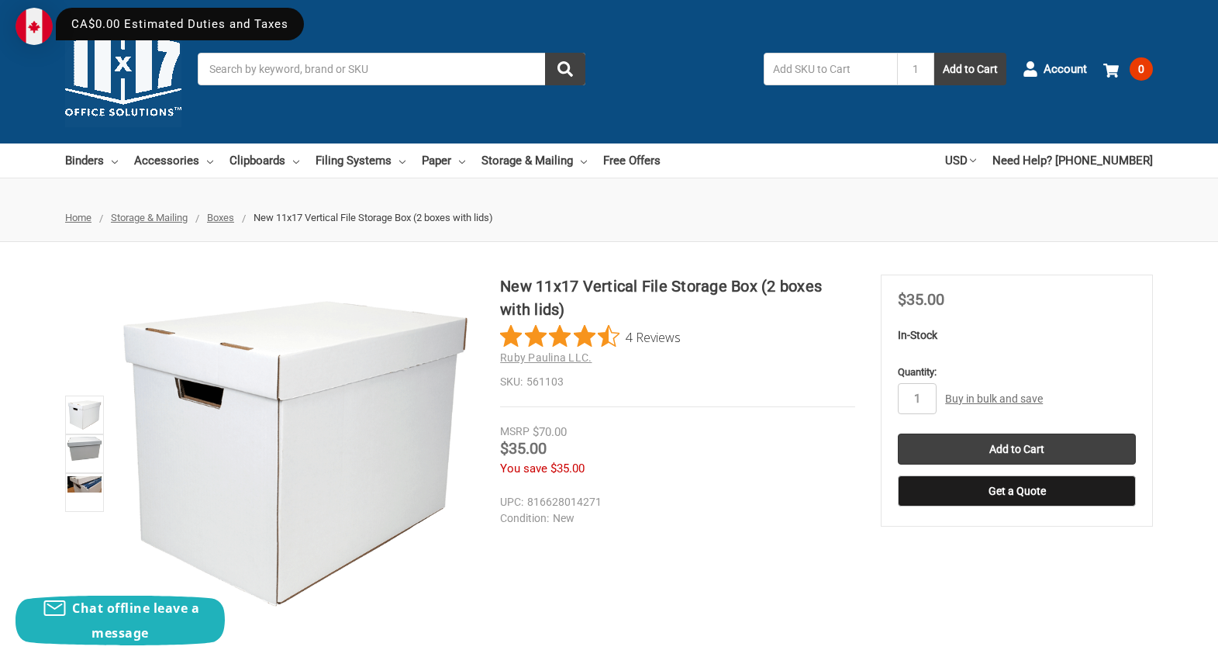
scroll to position [6, 0]
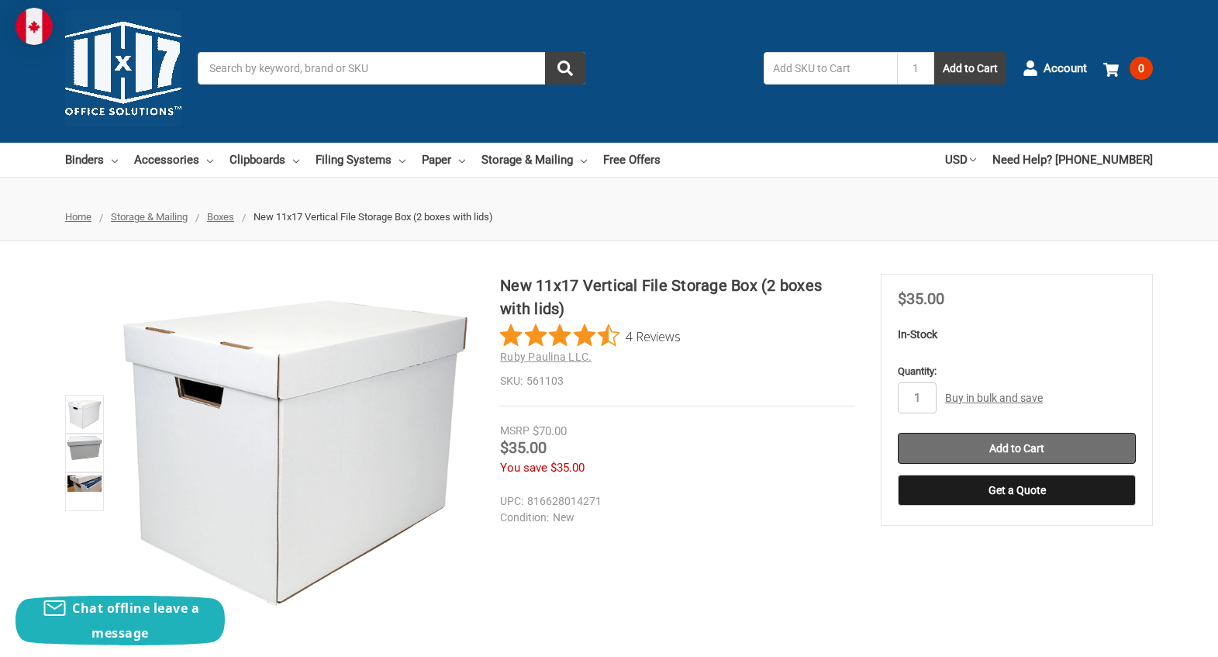
click at [1004, 451] on input "Add to Cart" at bounding box center [1017, 448] width 238 height 31
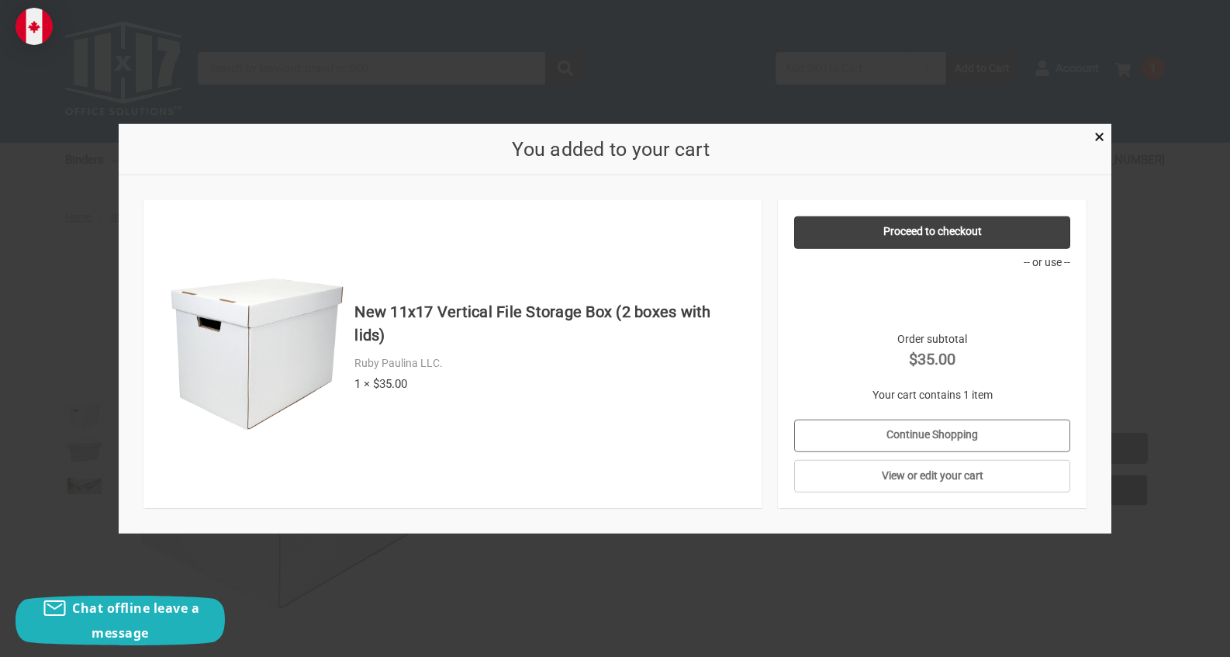
click at [964, 436] on link "Continue Shopping" at bounding box center [932, 435] width 277 height 33
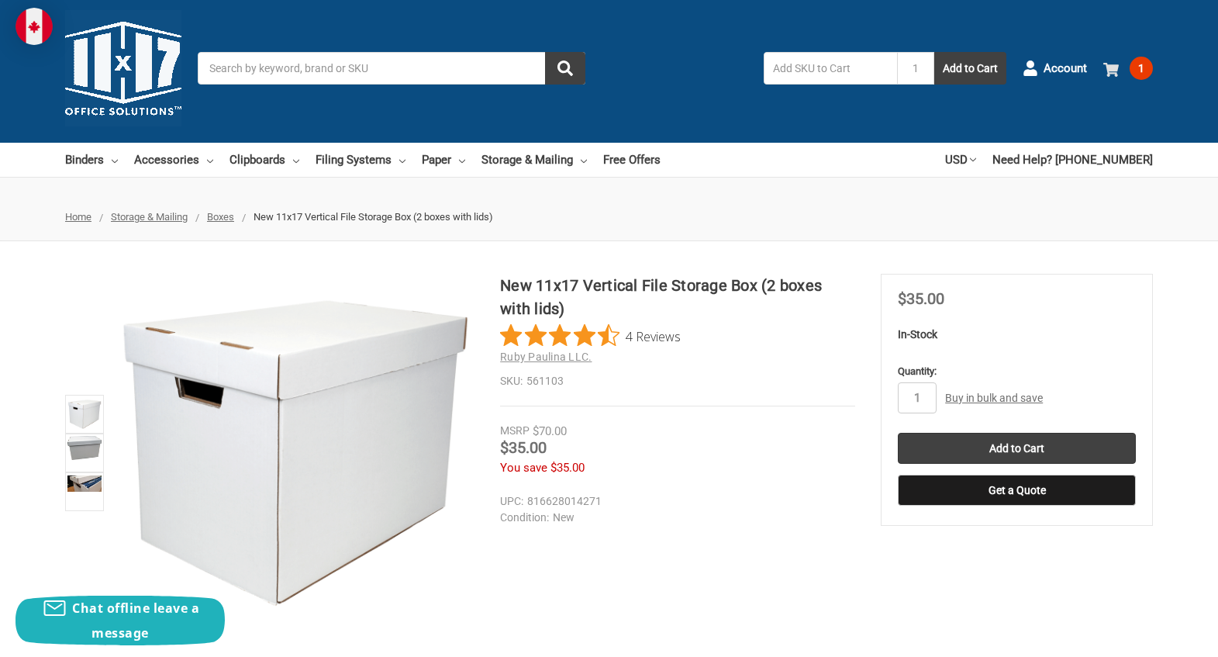
click at [1113, 67] on use at bounding box center [1111, 70] width 16 height 14
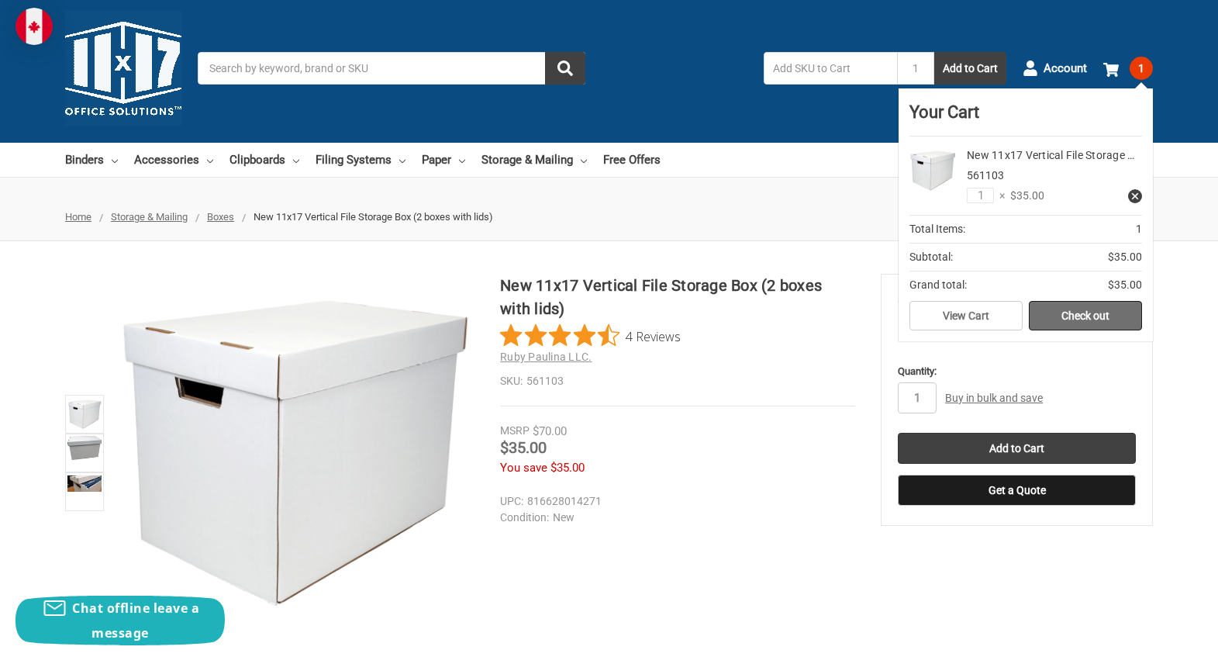
click at [1082, 319] on link "Check out" at bounding box center [1085, 315] width 113 height 29
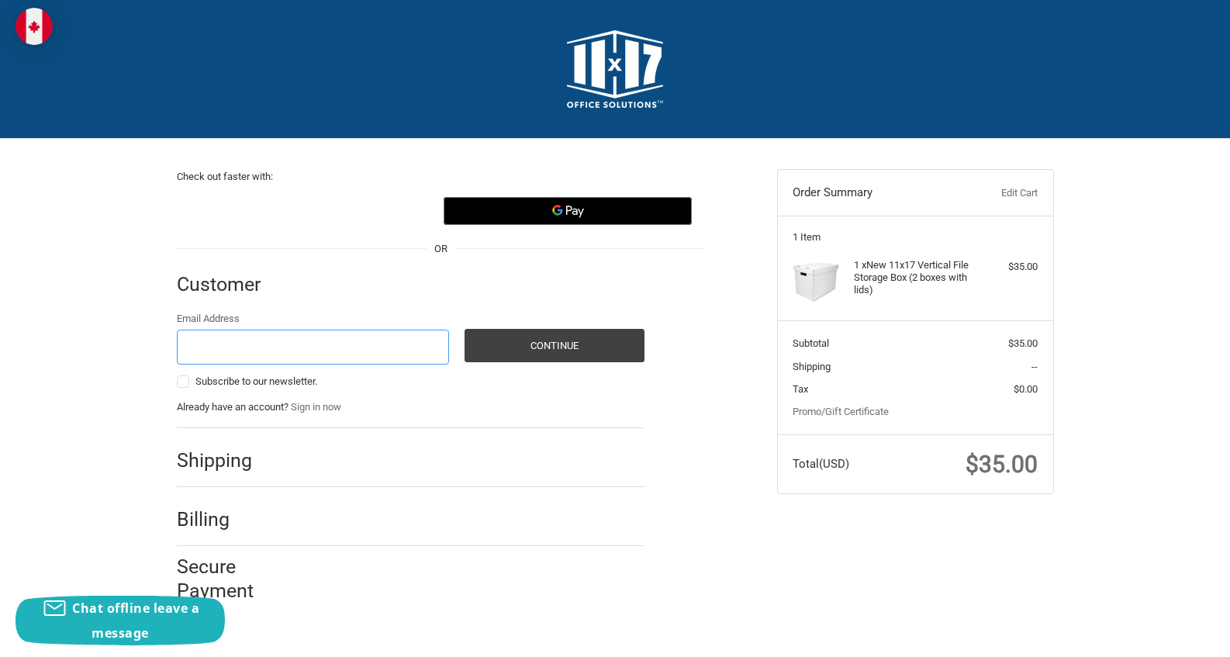
click at [381, 353] on input "Email Address" at bounding box center [313, 346] width 273 height 35
type input "[EMAIL_ADDRESS][DOMAIN_NAME]"
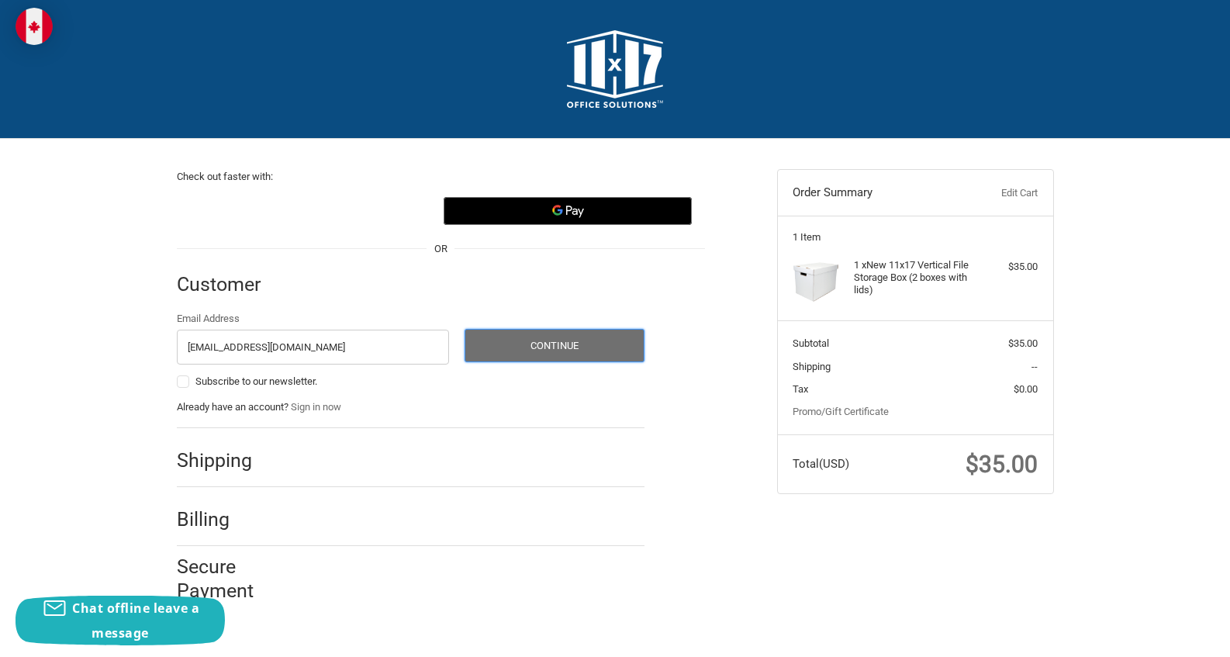
click at [536, 356] on button "Continue" at bounding box center [554, 345] width 180 height 33
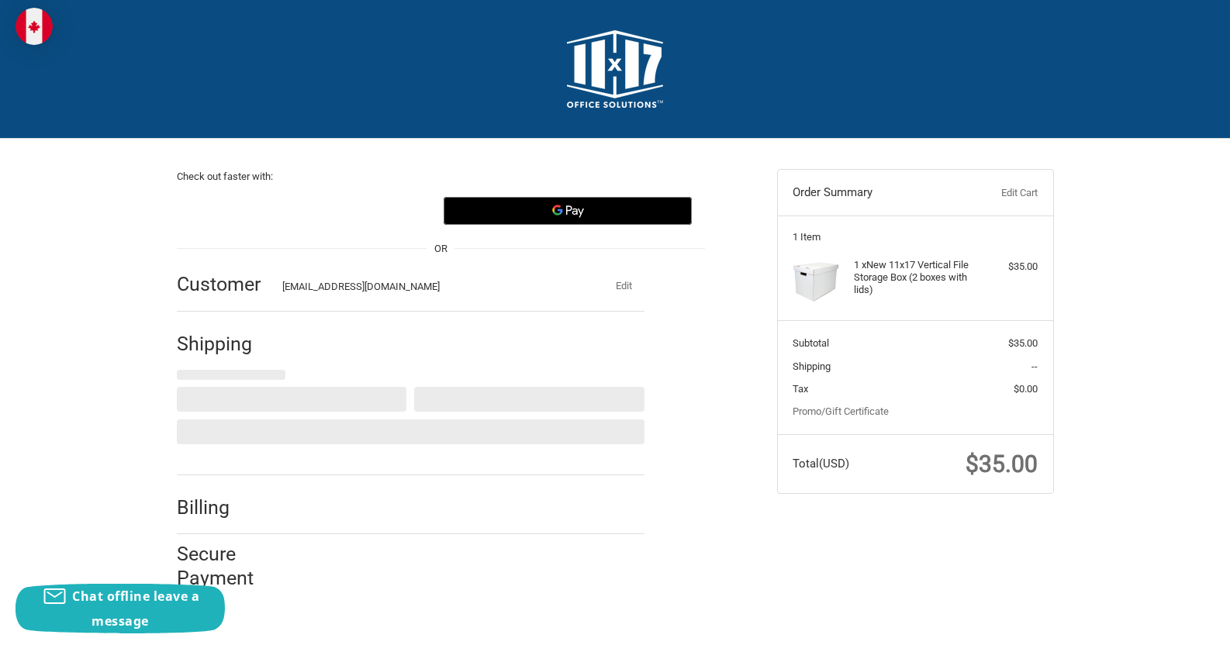
select select "CA"
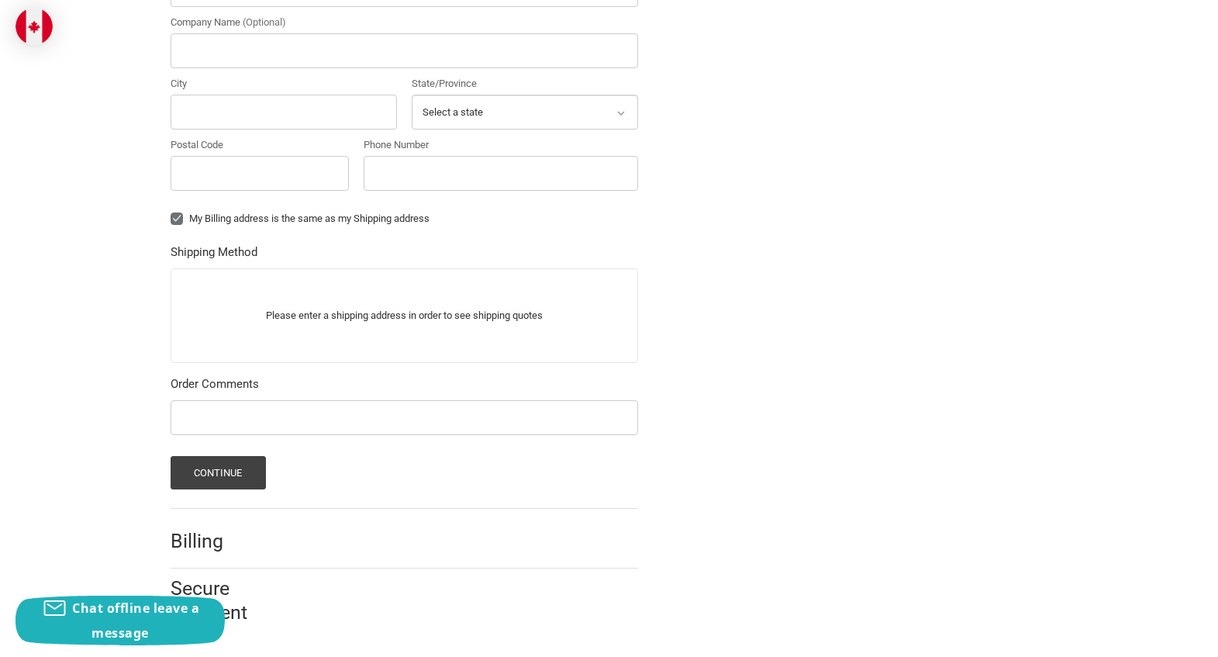
scroll to position [135, 0]
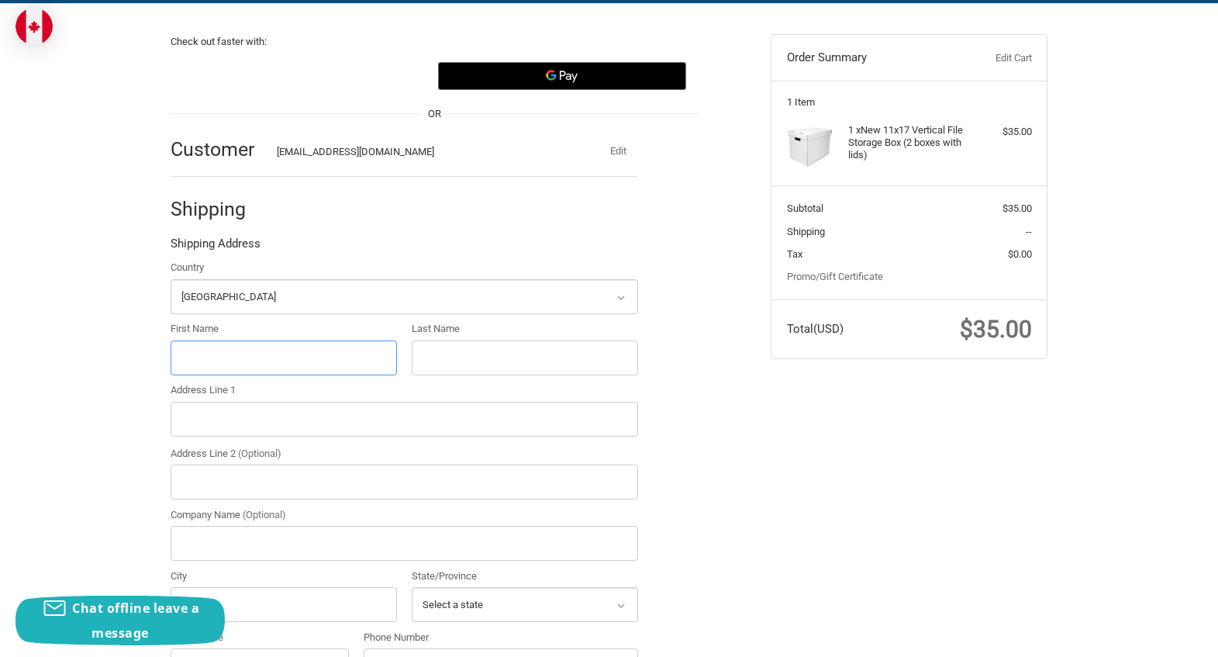
click at [347, 361] on div "Check out faster with: OR Customer msjachung@gmail.com Edit Shipping Shipping A…" at bounding box center [609, 569] width 1218 height 1130
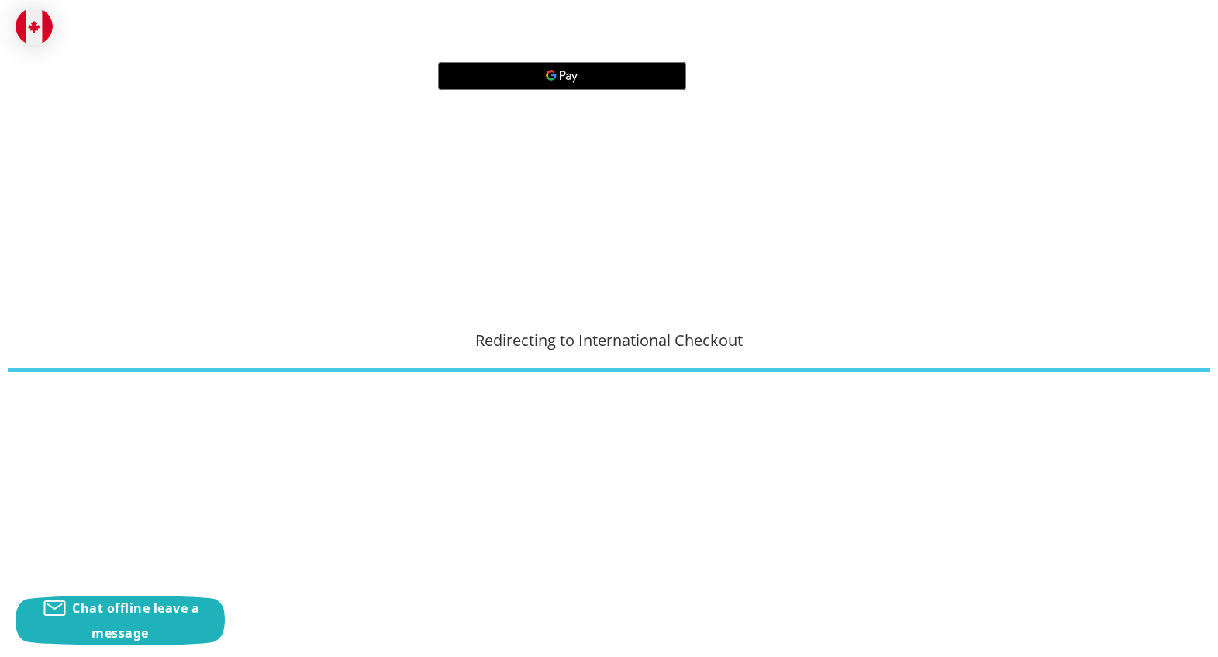
type input "JENNIFER"
type input "CHUNG"
type input "270 Maria Street"
type input "270 Maria St."
type input "Toronto"
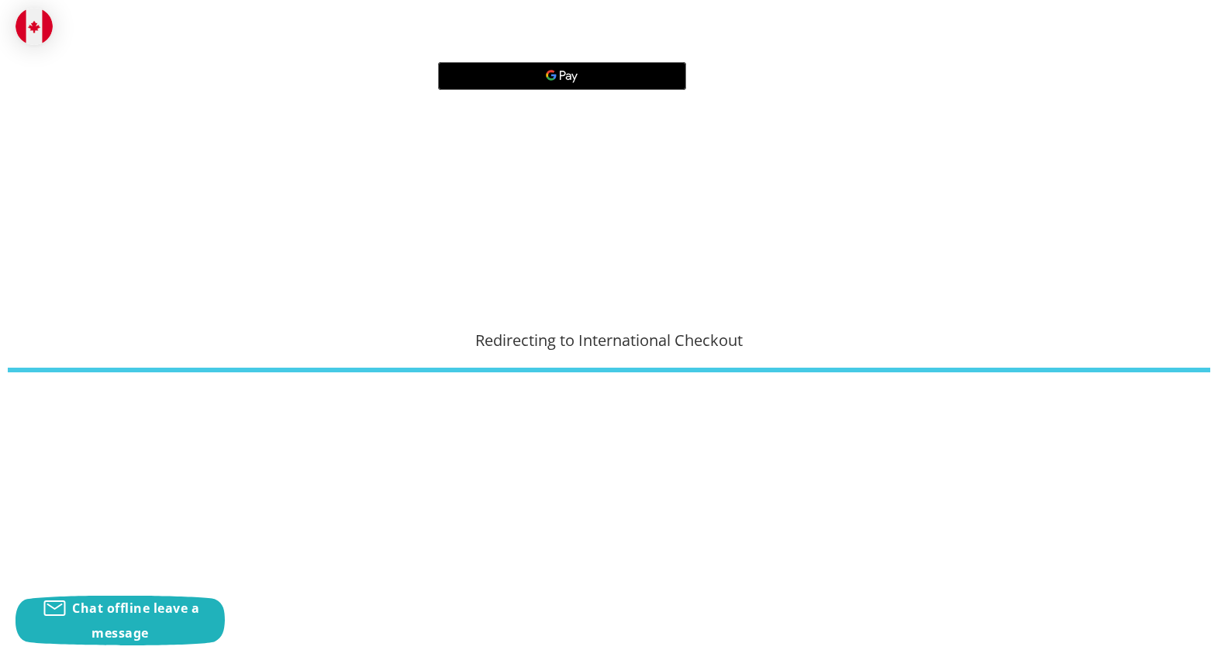
select select "ON"
type input "M6P 1W4"
type input "4164021443"
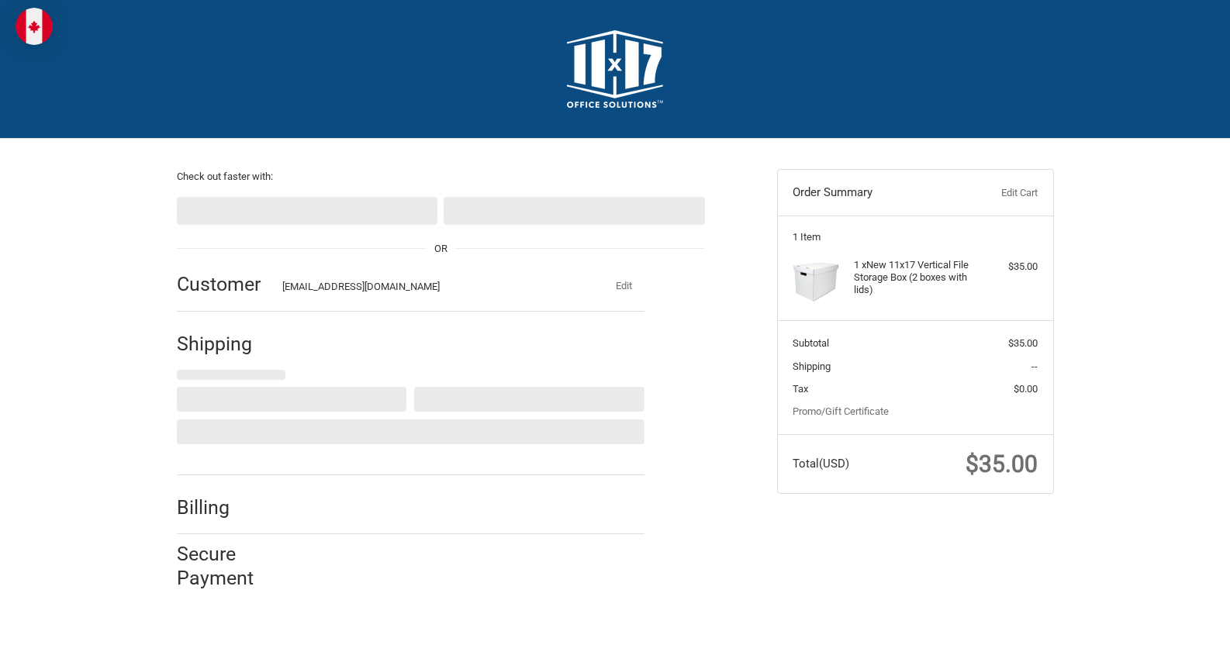
select select "CA"
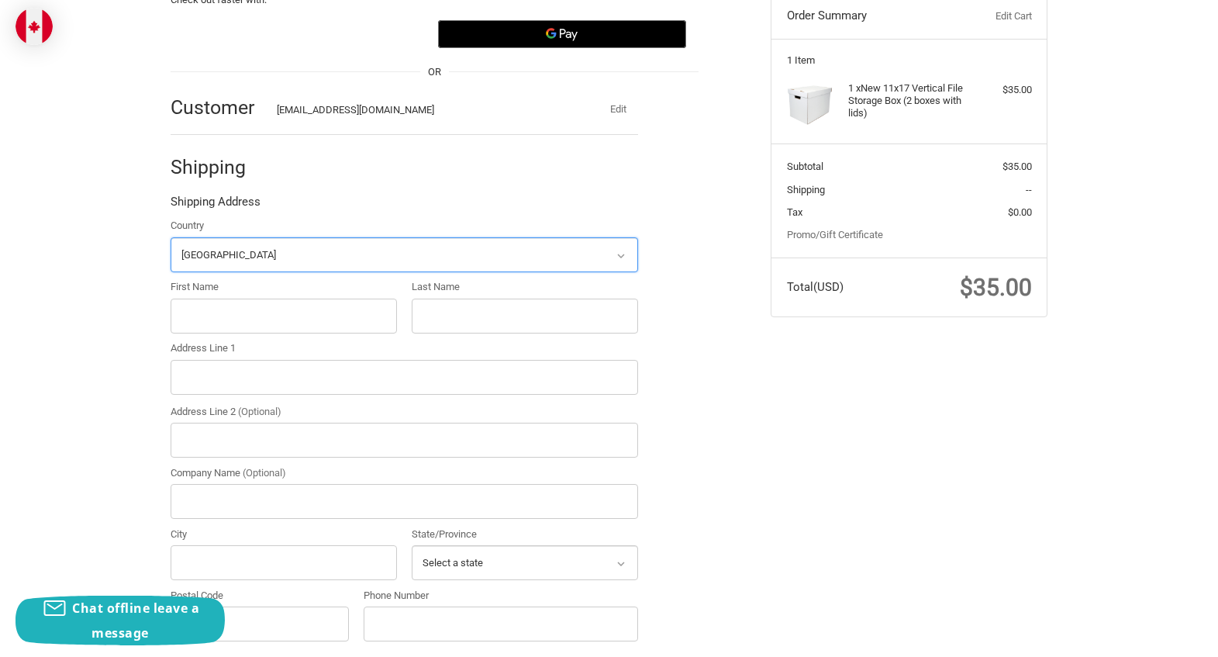
scroll to position [180, 0]
